Goal: Find specific page/section: Find specific page/section

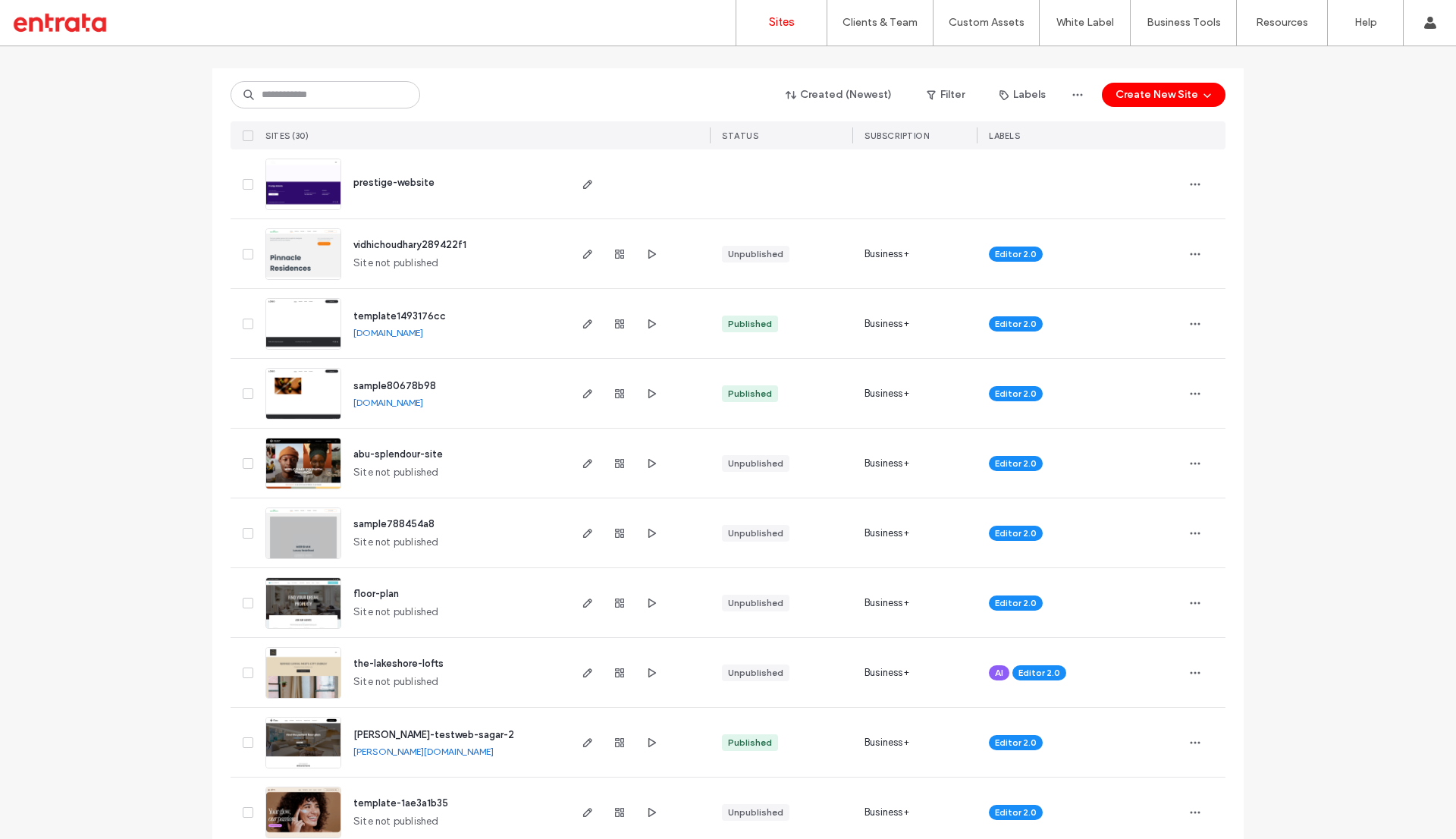
scroll to position [175, 0]
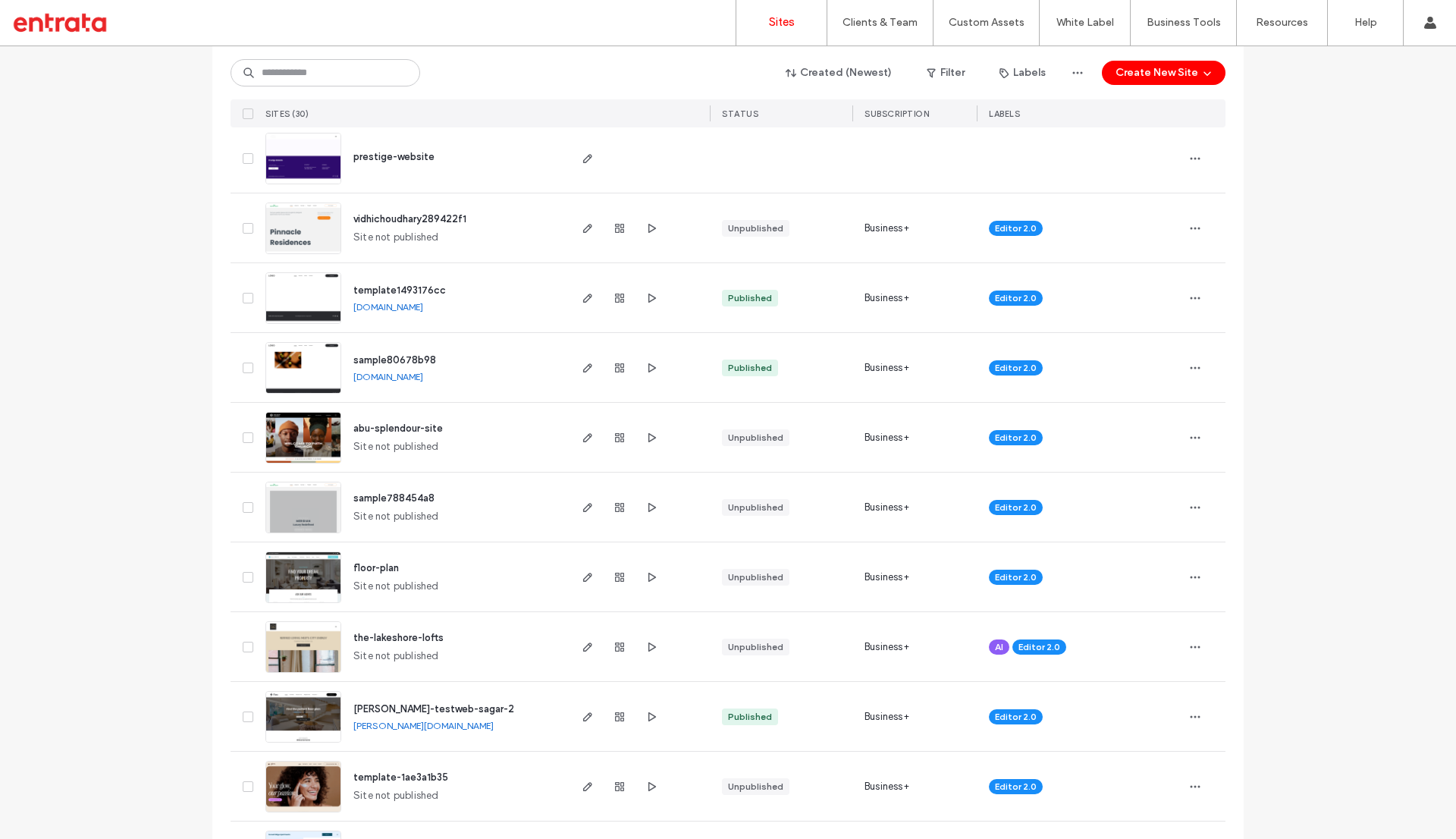
click at [368, 567] on span "floor-plan" at bounding box center [376, 567] width 46 height 11
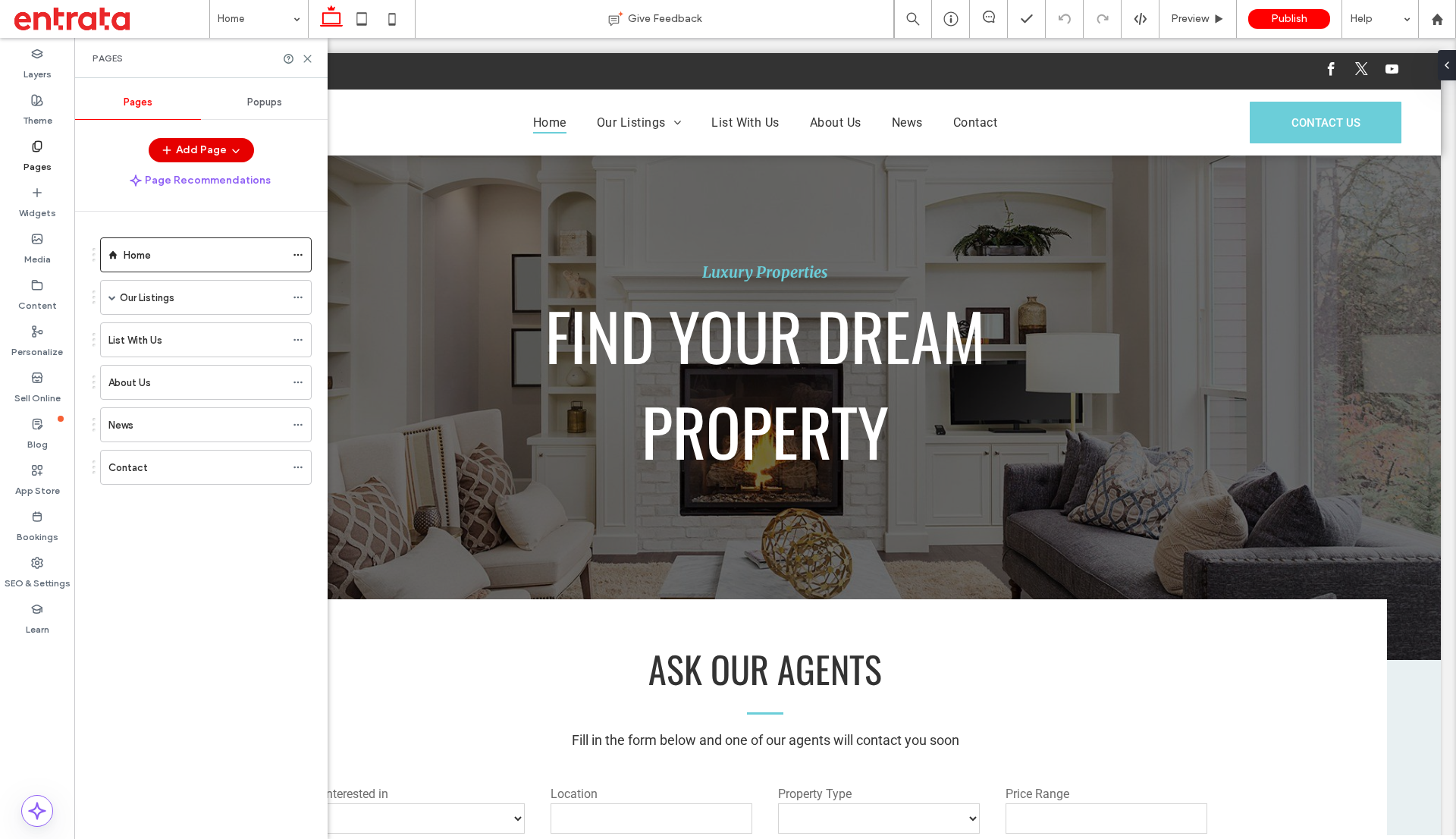
click at [234, 153] on icon "button" at bounding box center [236, 150] width 12 height 12
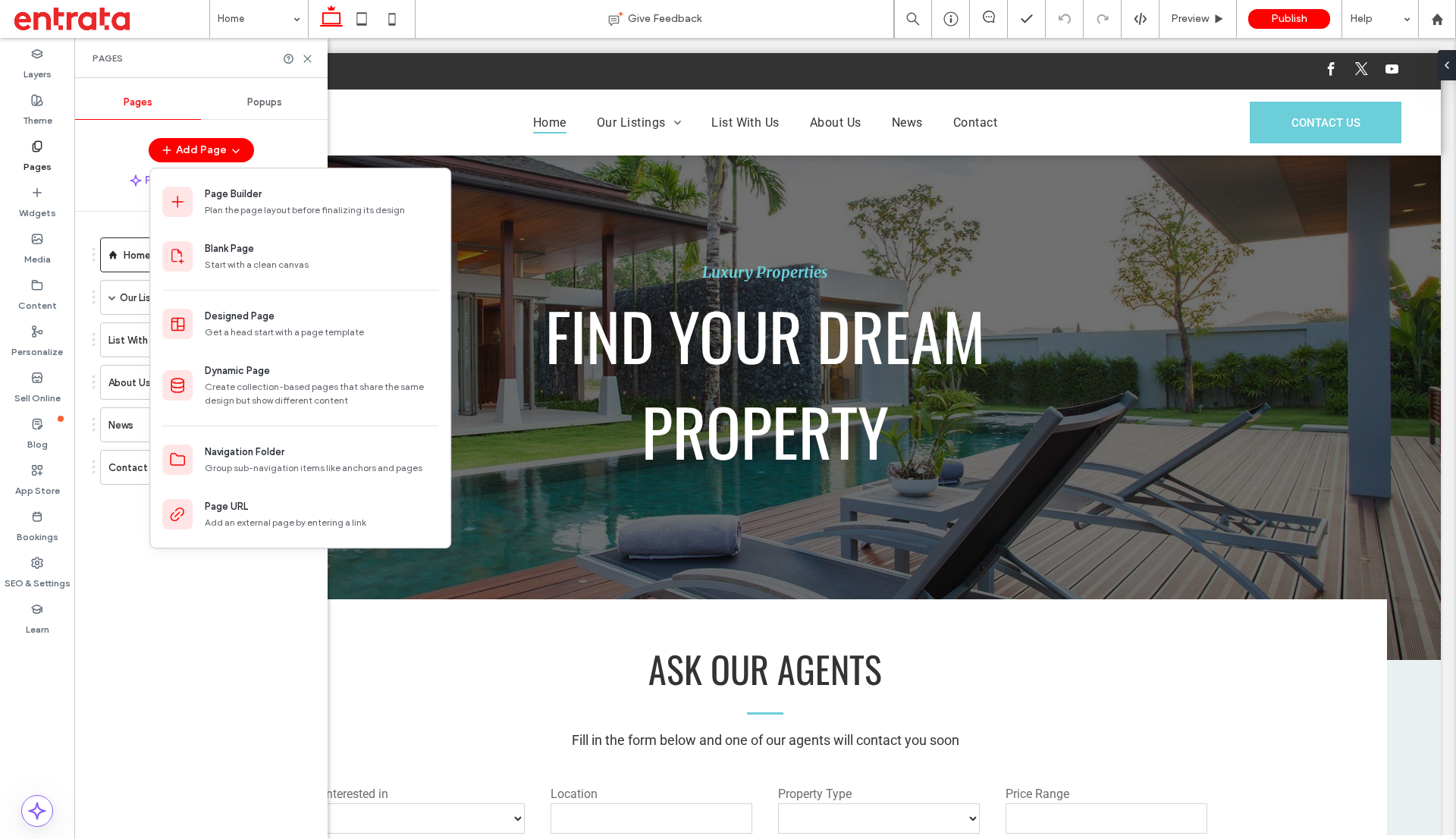
click at [193, 571] on div "Home Our Listings Newest Listings Single Listing Recently Sold List With Us Abo…" at bounding box center [210, 522] width 235 height 619
